Goal: Communication & Community: Connect with others

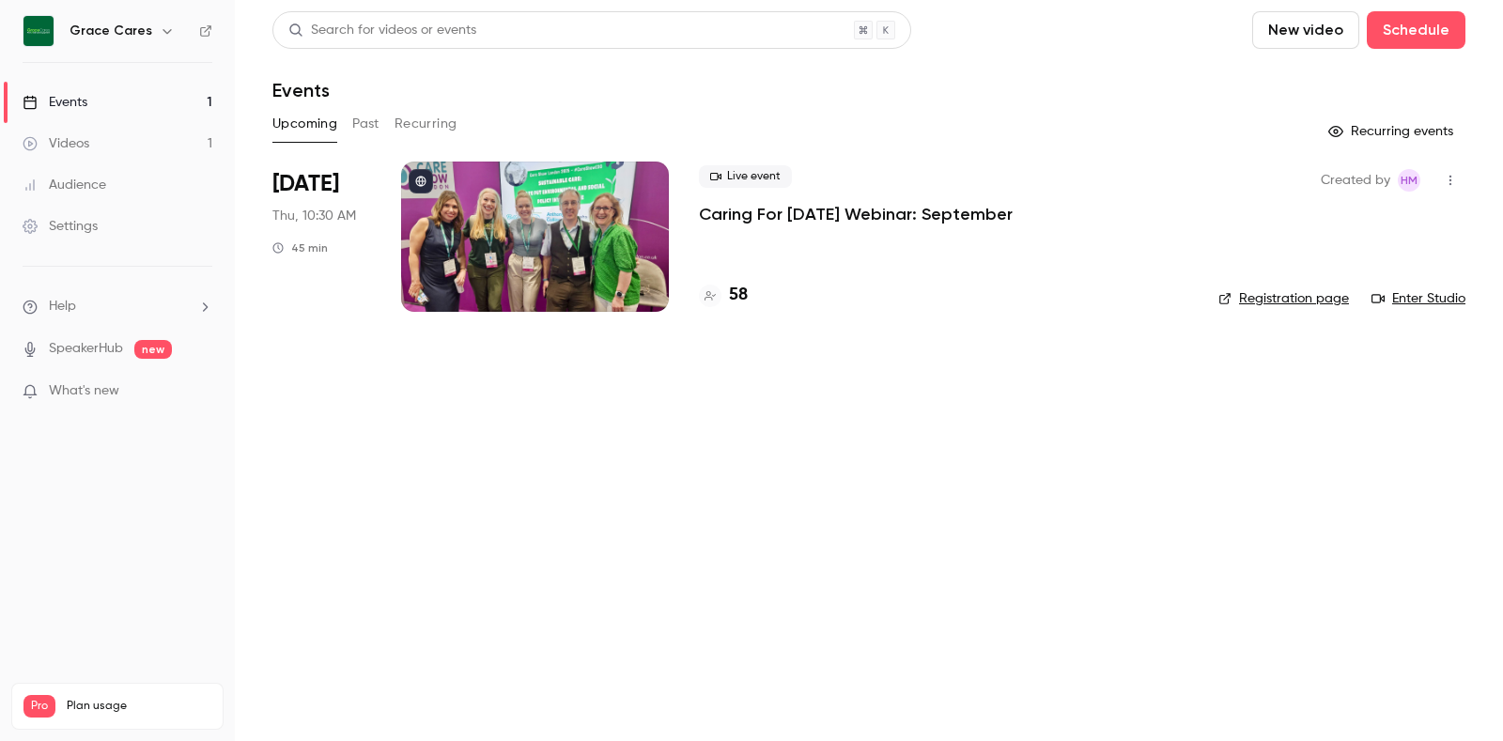
click at [365, 123] on button "Past" at bounding box center [365, 124] width 27 height 30
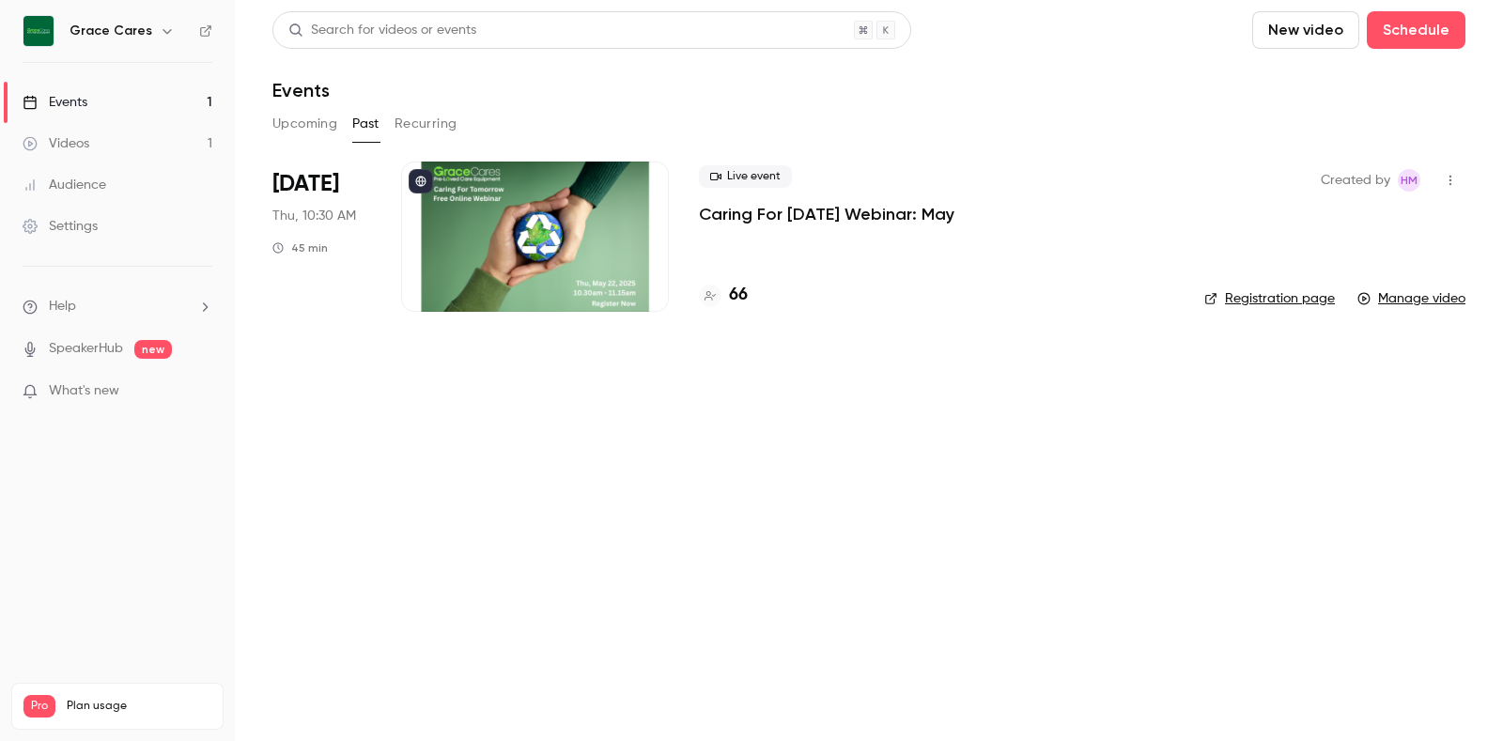
click at [320, 131] on button "Upcoming" at bounding box center [304, 124] width 65 height 30
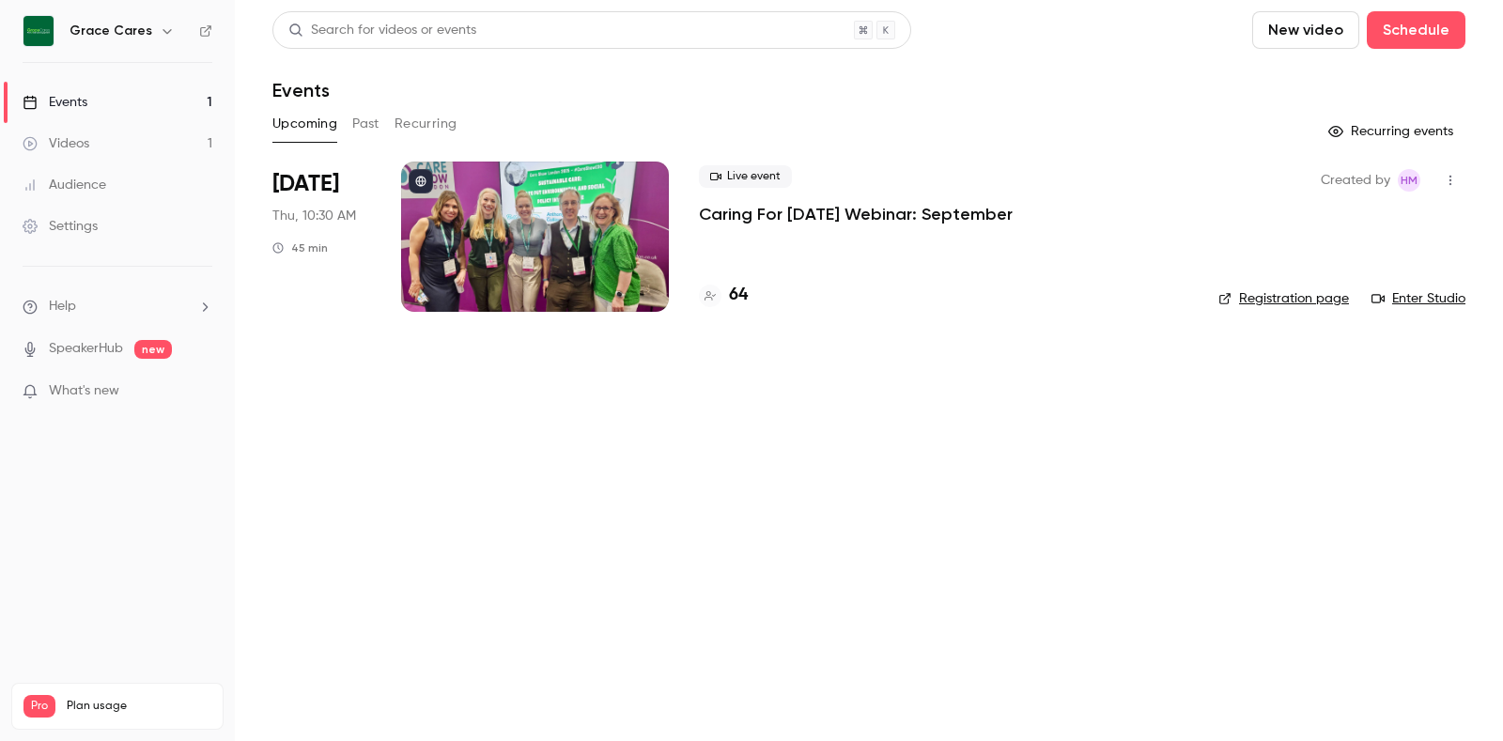
click at [1459, 178] on button "button" at bounding box center [1450, 180] width 30 height 30
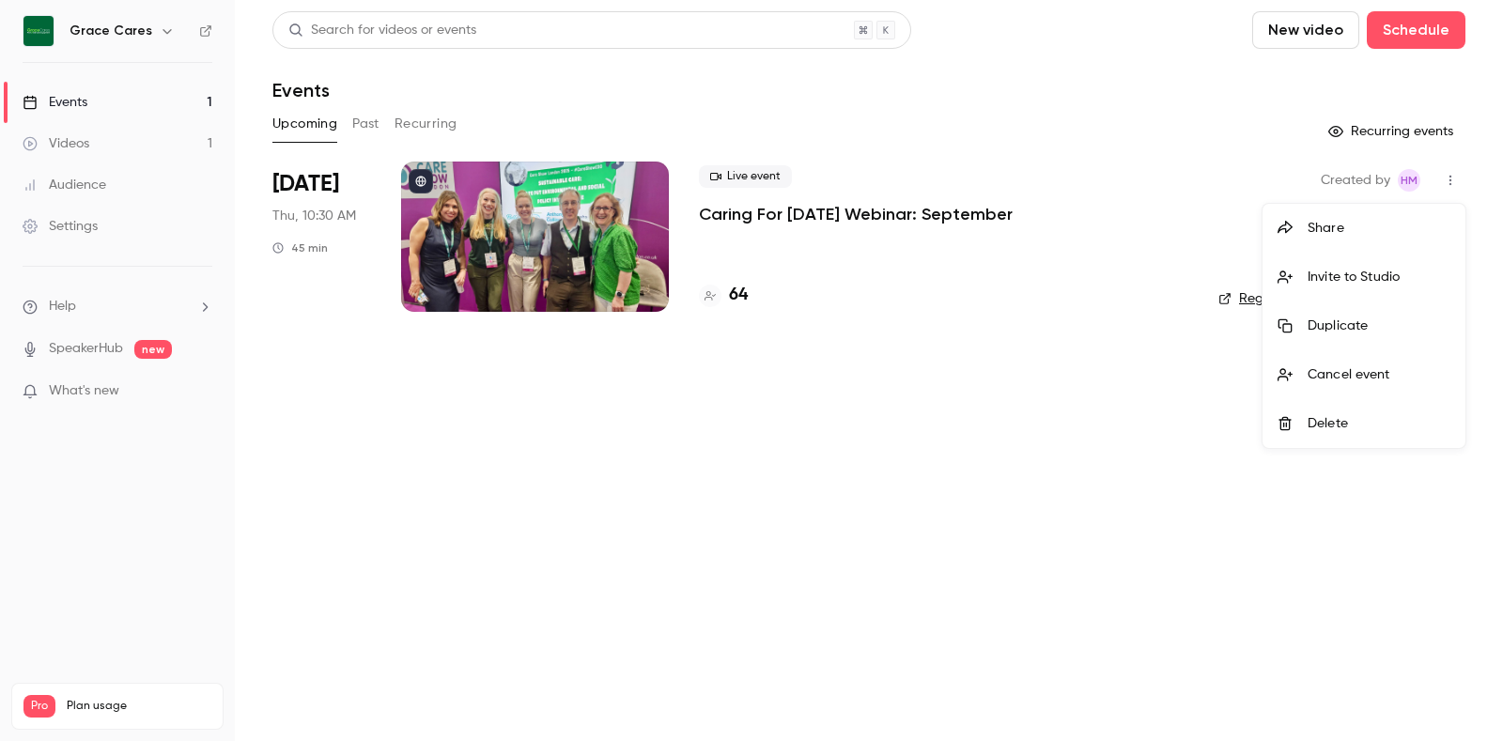
click at [1380, 280] on div "Invite to Studio" at bounding box center [1379, 277] width 143 height 19
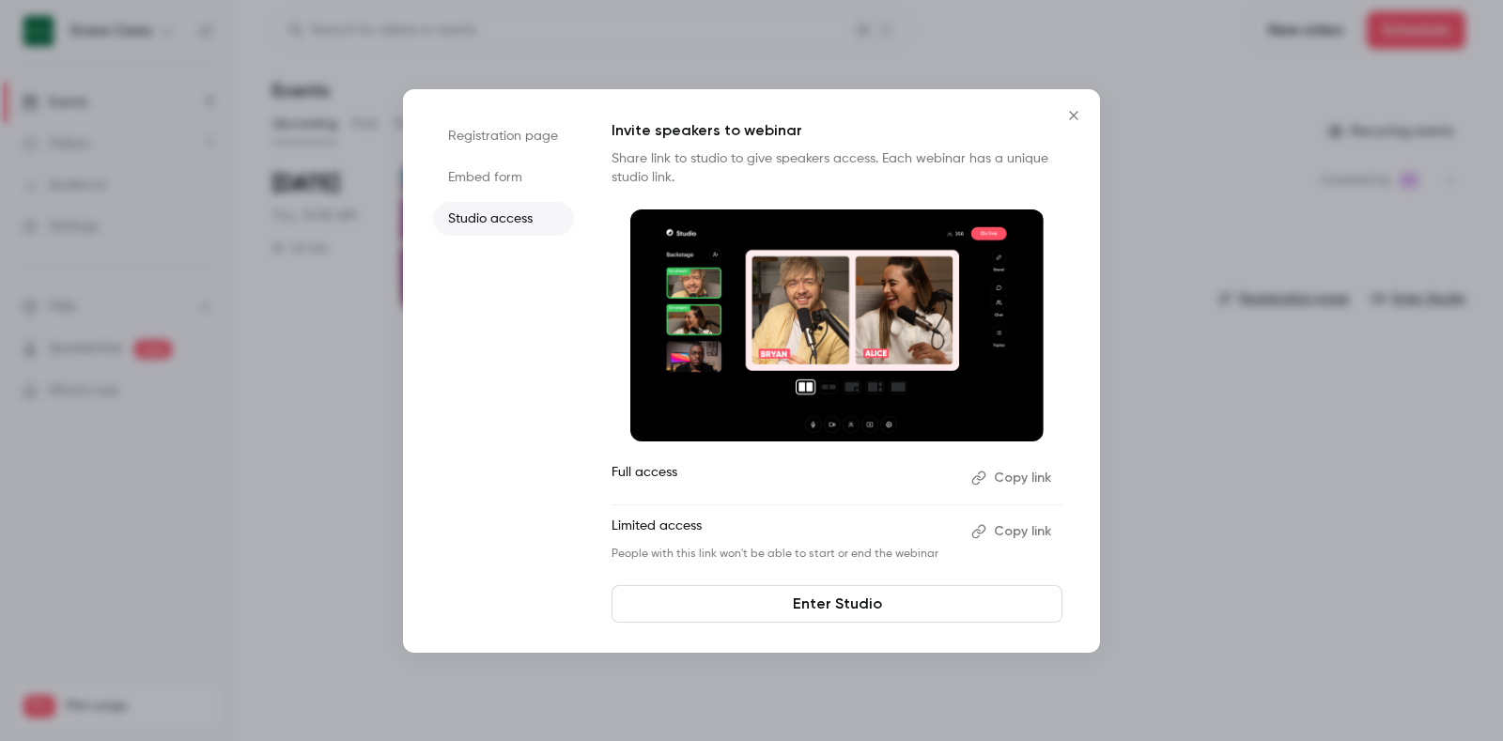
click at [991, 534] on button "Copy link" at bounding box center [1013, 532] width 99 height 30
click at [1014, 530] on button "Copy link" at bounding box center [1013, 532] width 99 height 30
click at [1067, 120] on icon "Close" at bounding box center [1073, 115] width 23 height 15
